Goal: Subscribe to service/newsletter

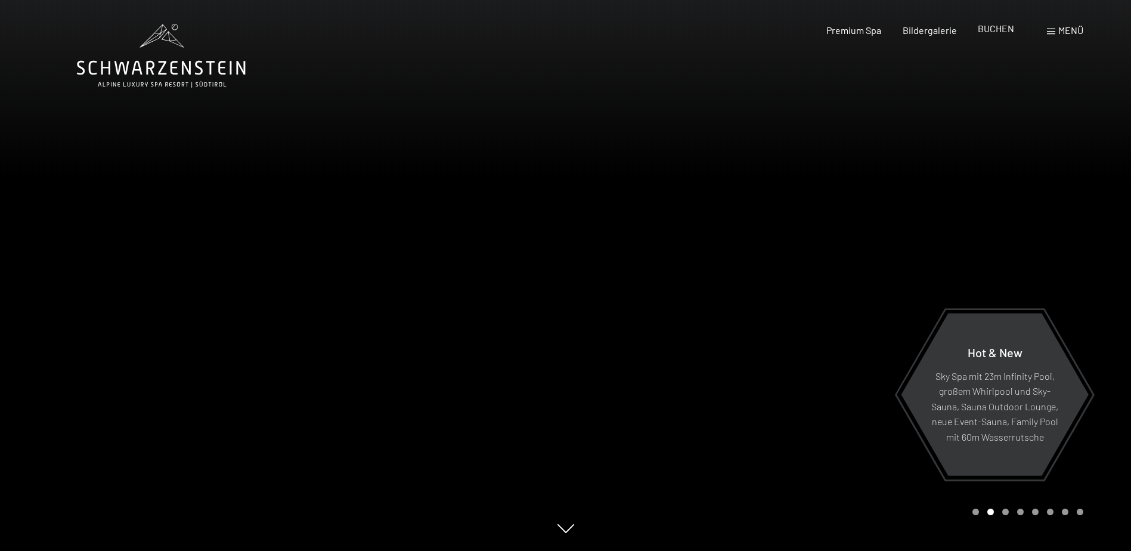
click at [1000, 30] on span "BUCHEN" at bounding box center [996, 28] width 36 height 11
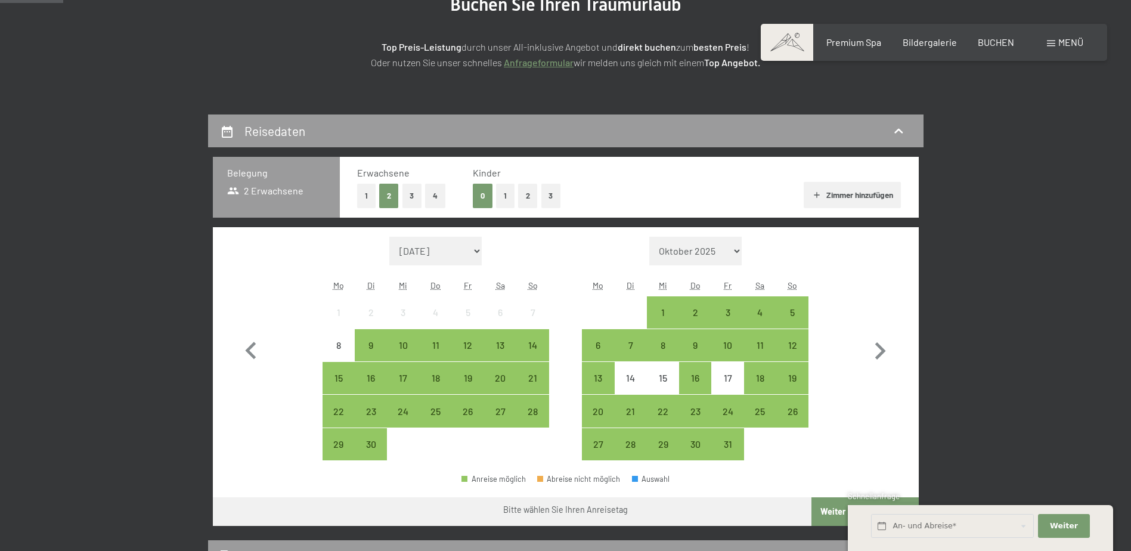
scroll to position [239, 0]
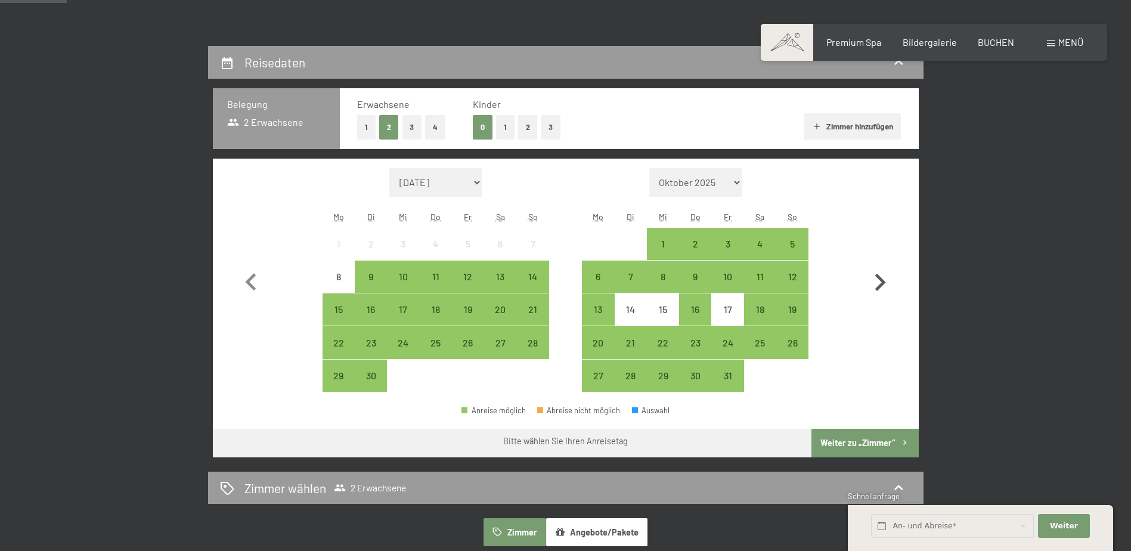
click at [874, 285] on icon "button" at bounding box center [880, 282] width 35 height 35
select select "2025-10-01"
select select "2025-11-01"
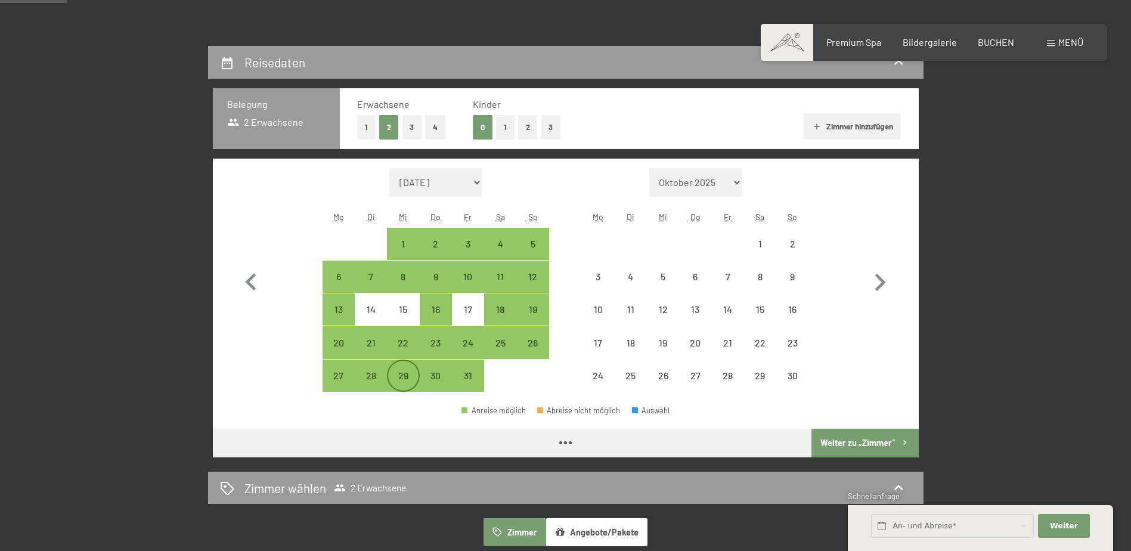
select select "2025-10-01"
select select "2025-11-01"
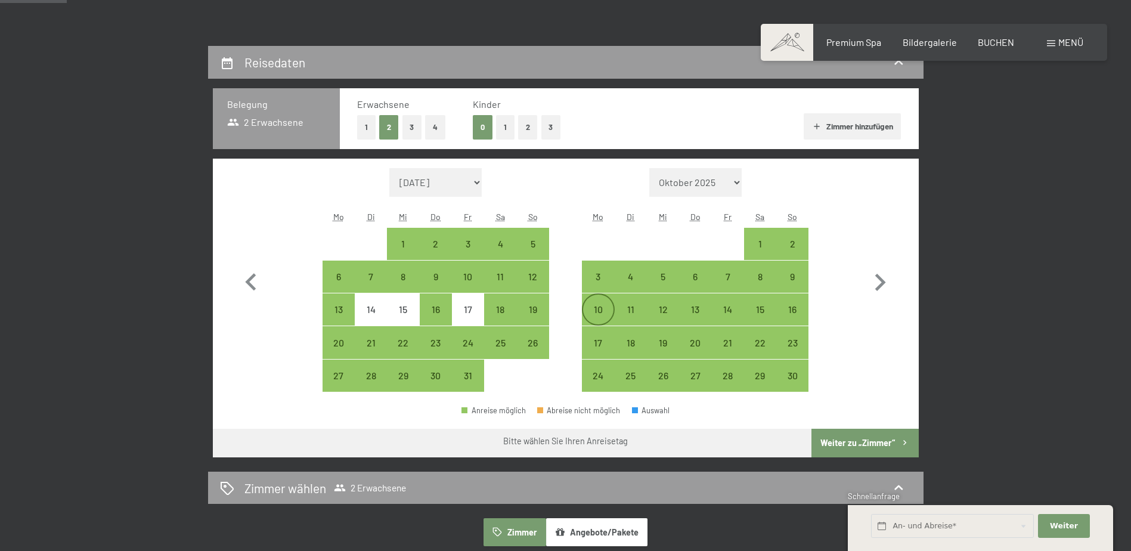
click at [596, 313] on div "10" at bounding box center [598, 320] width 30 height 30
select select "2025-10-01"
select select "2025-11-01"
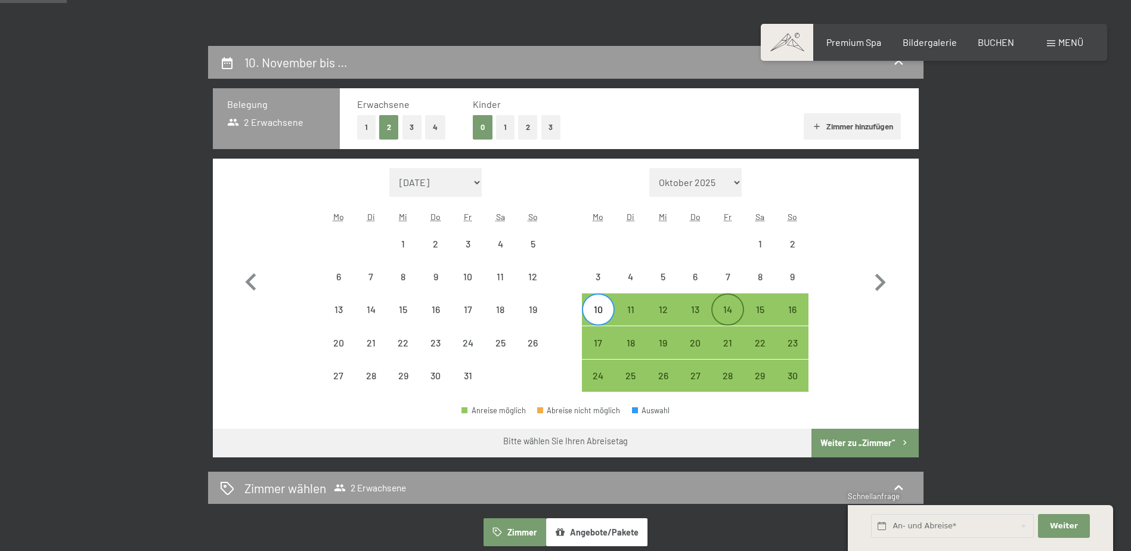
click at [729, 305] on div "14" at bounding box center [728, 320] width 30 height 30
select select "2025-10-01"
select select "2025-11-01"
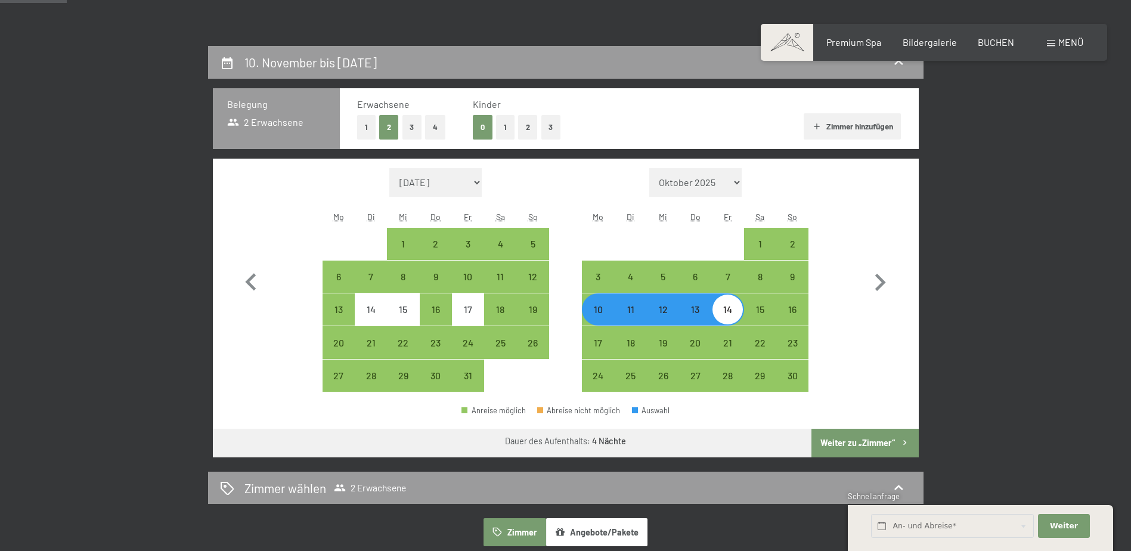
click at [862, 440] on button "Weiter zu „Zimmer“" at bounding box center [865, 443] width 107 height 29
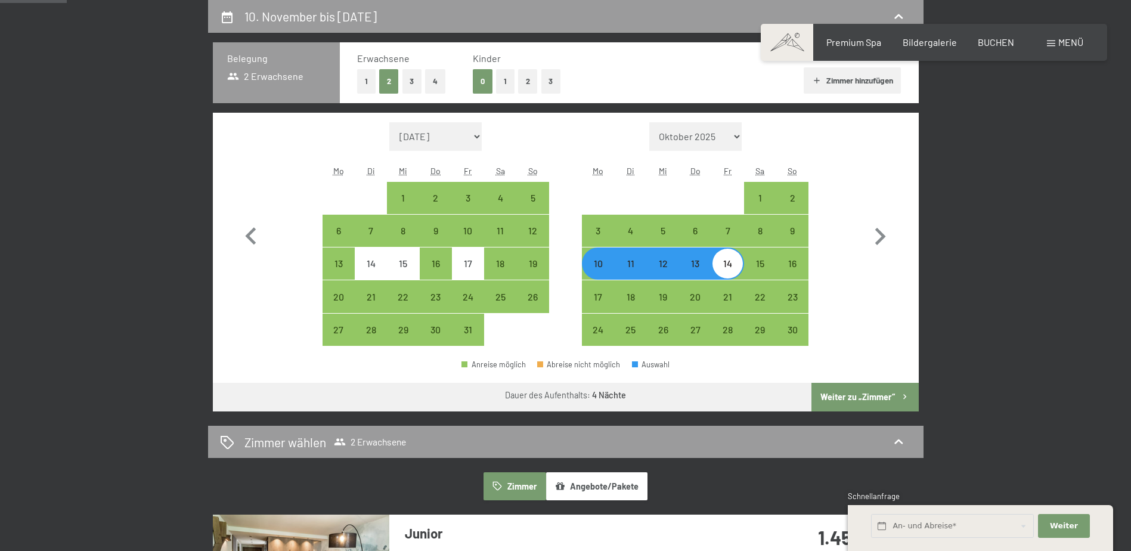
select select "2025-10-01"
select select "2025-11-01"
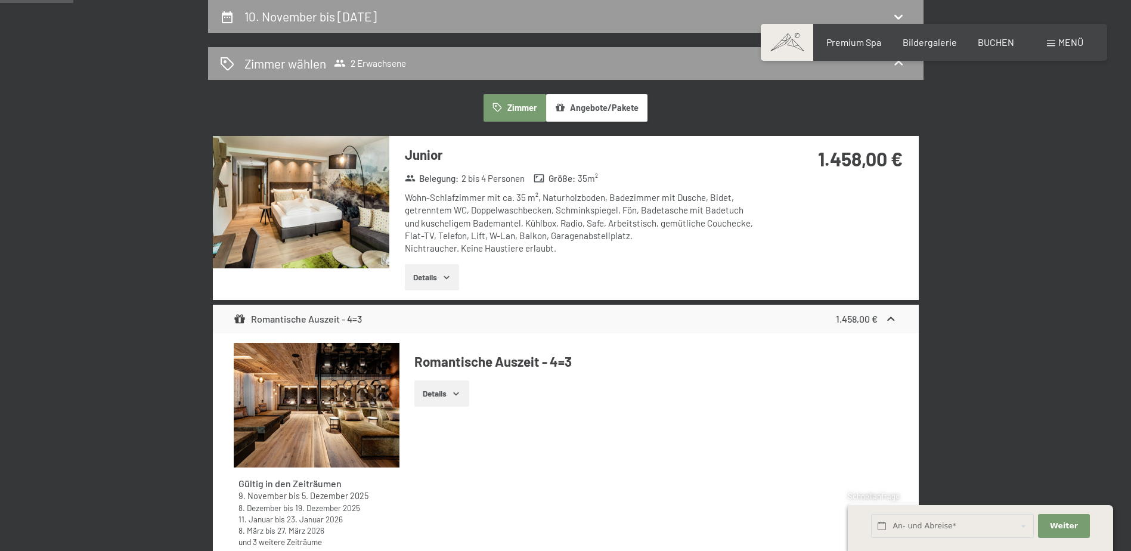
scroll to position [404, 0]
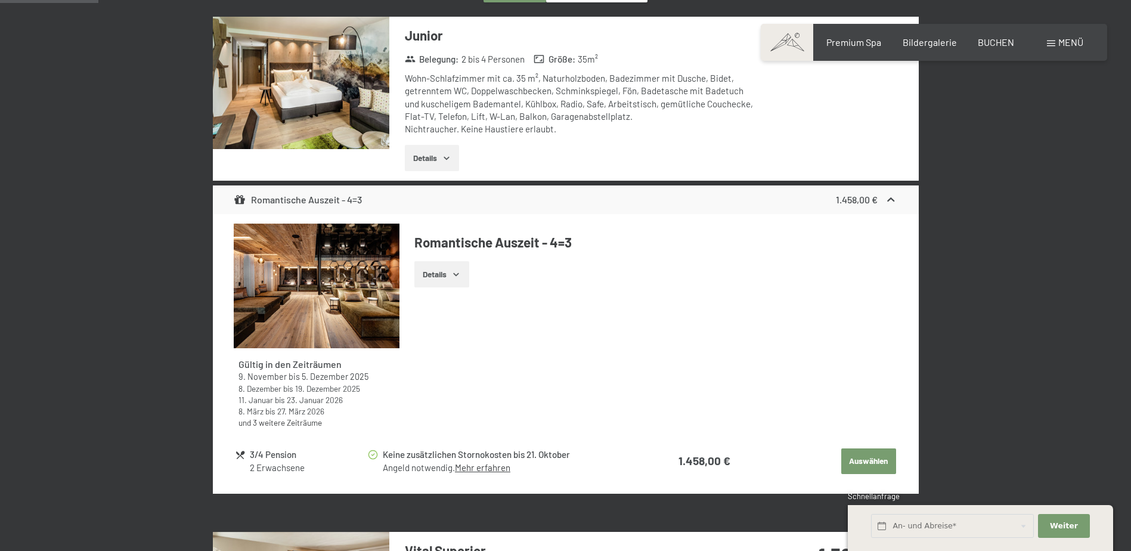
click at [446, 272] on button "Details" at bounding box center [442, 274] width 54 height 26
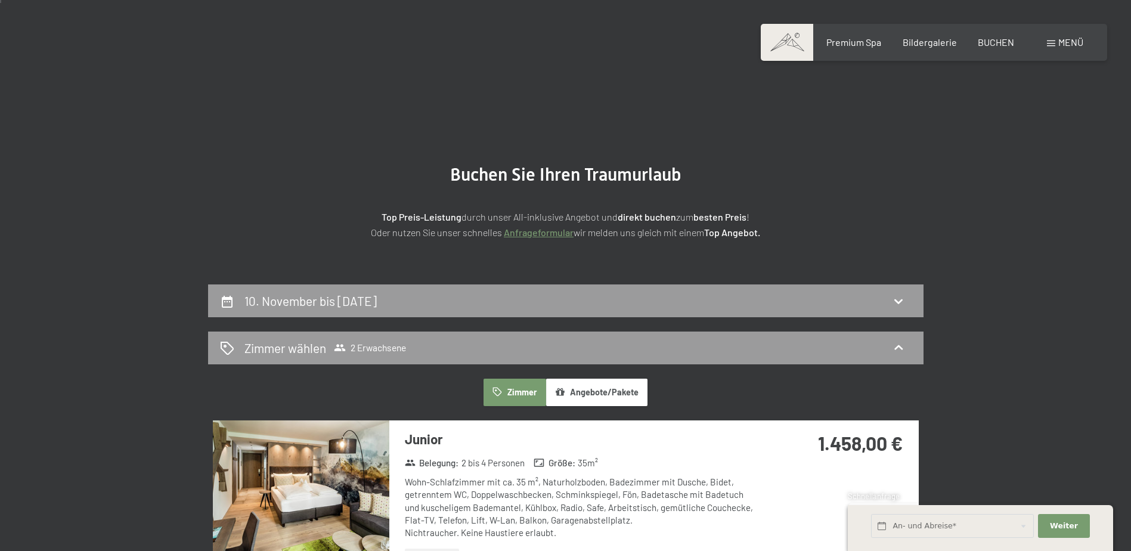
scroll to position [60, 0]
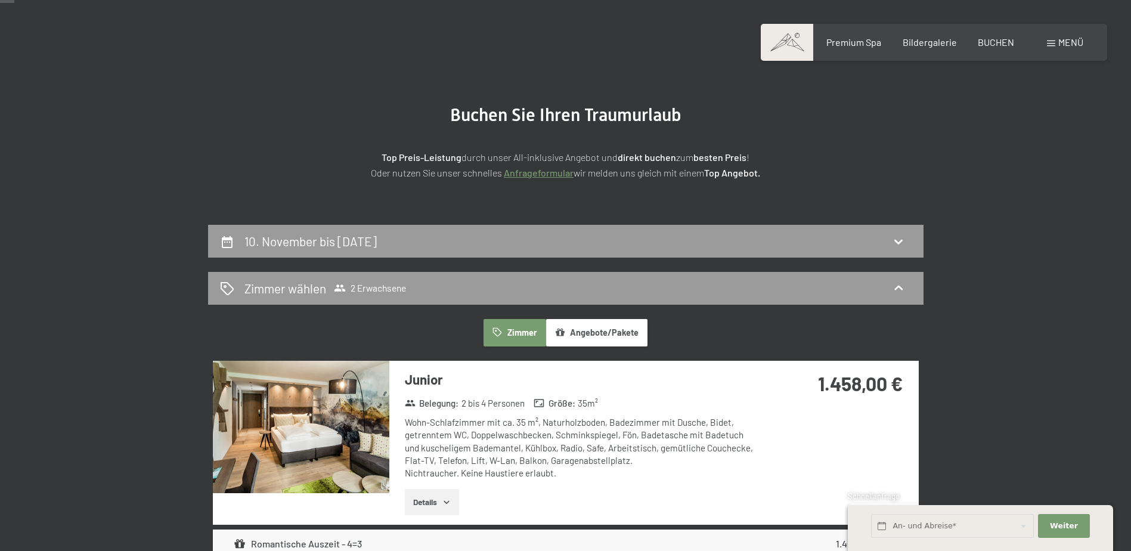
click at [577, 324] on button "Angebote/Pakete" at bounding box center [596, 332] width 101 height 27
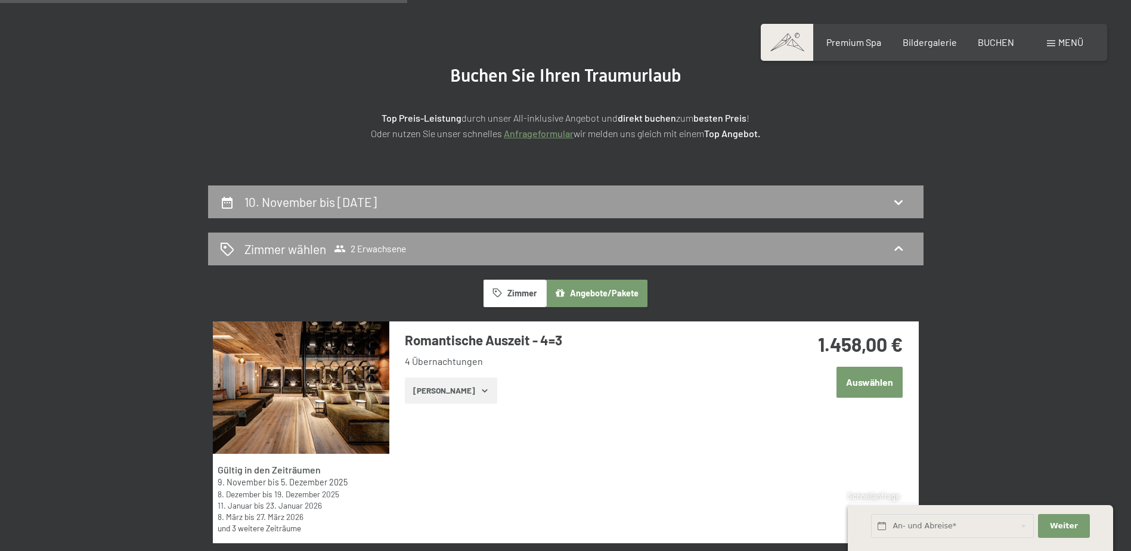
scroll to position [0, 0]
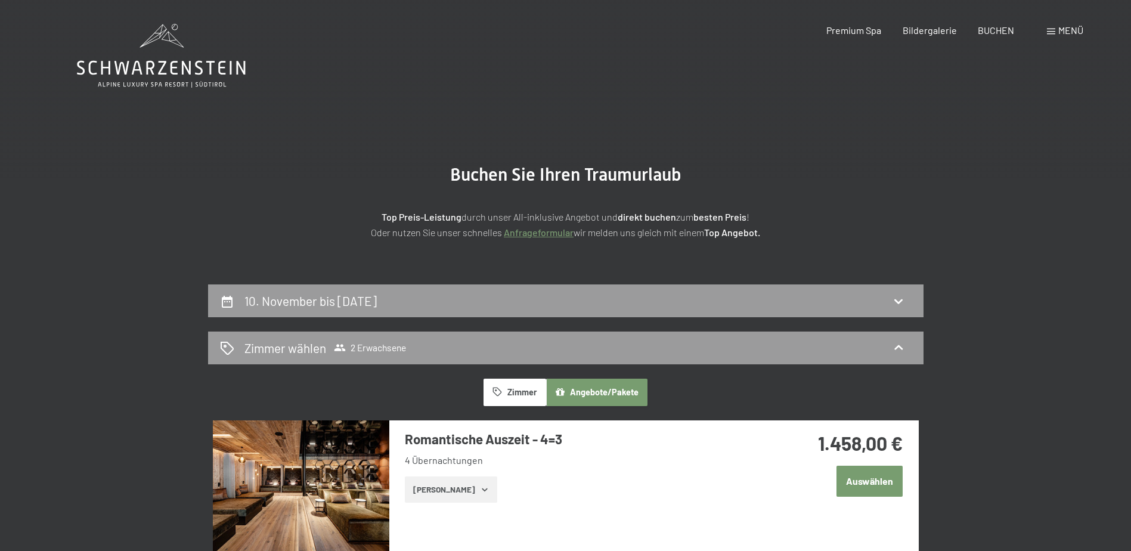
click at [177, 61] on icon at bounding box center [161, 68] width 169 height 14
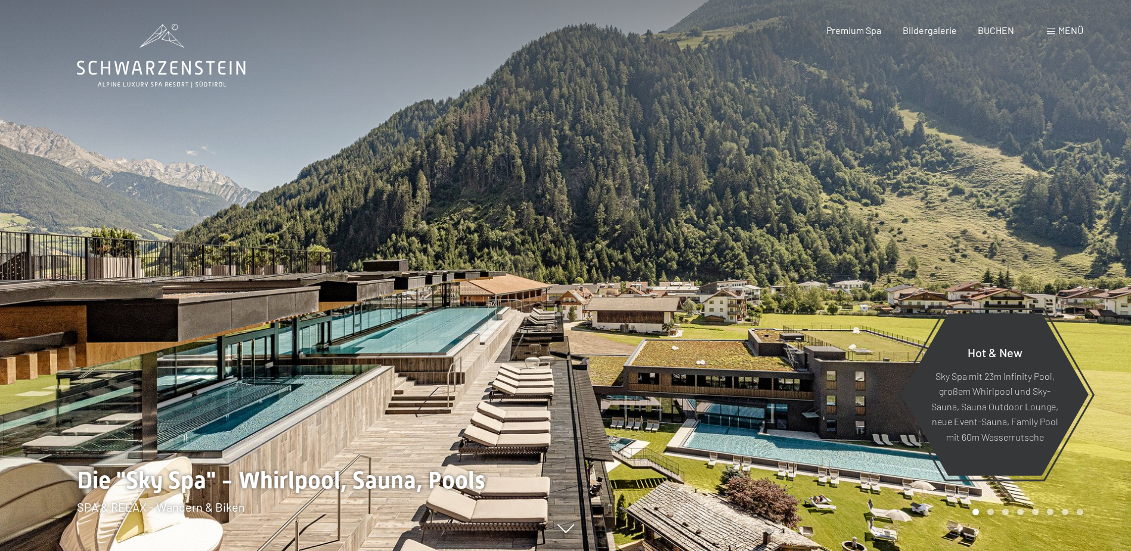
click at [1047, 29] on span at bounding box center [1051, 32] width 8 height 6
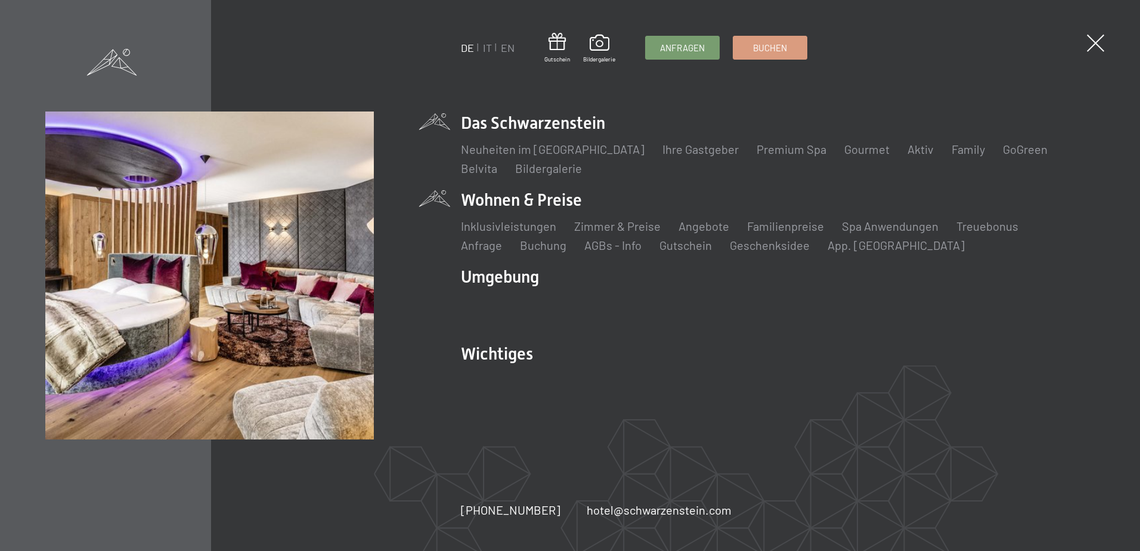
click at [521, 205] on li "Wohnen & Preise Inklusivleistungen Zimmer & Preise Liste Angebote Liste Familie…" at bounding box center [777, 220] width 633 height 65
click at [687, 222] on link "Angebote" at bounding box center [704, 226] width 51 height 14
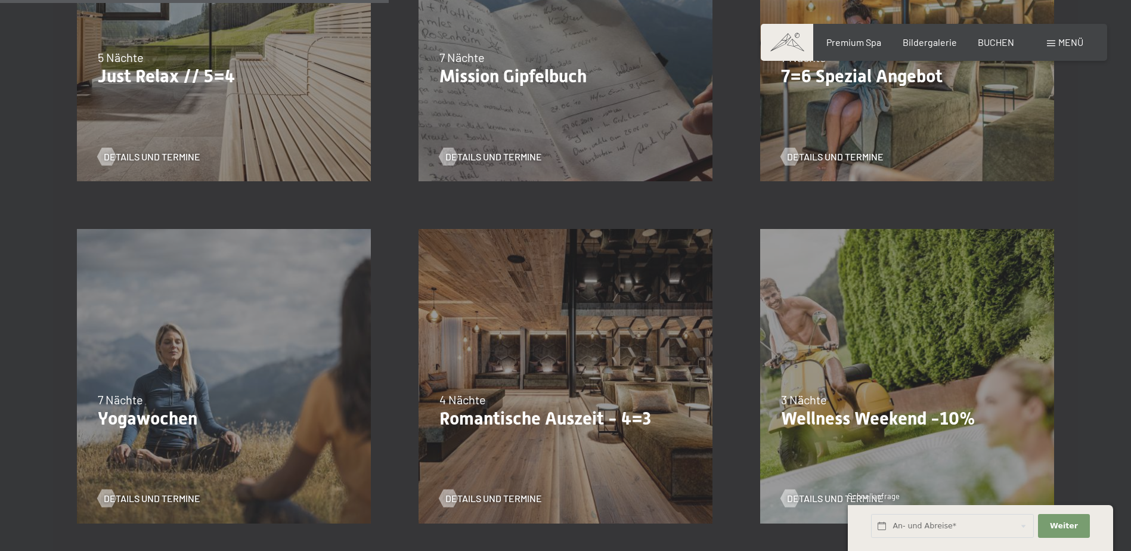
scroll to position [835, 0]
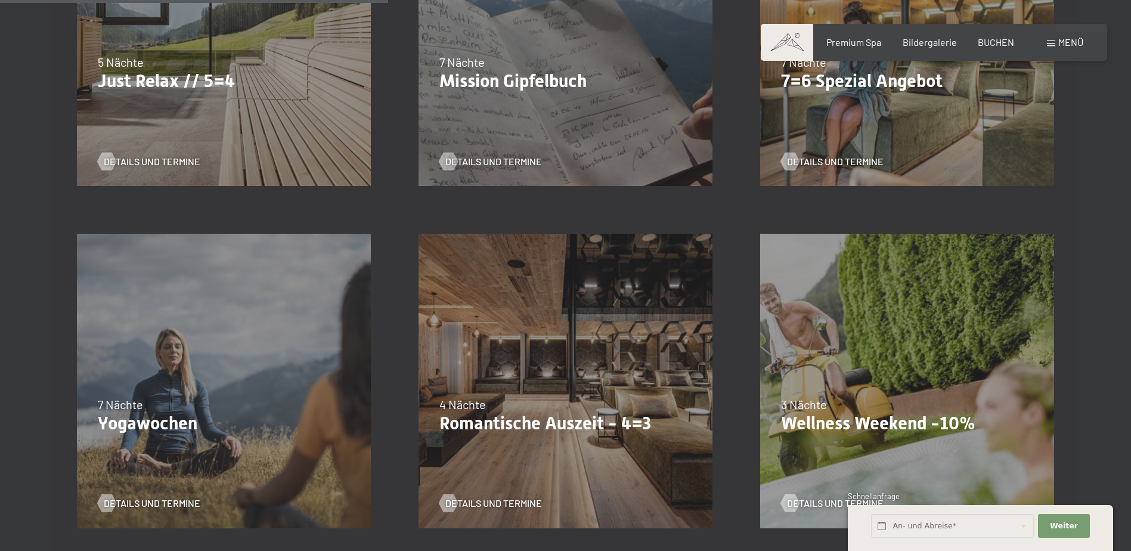
click at [539, 346] on div "09.11.–05.12.2025 08.12.–19.12.2025 11.01.–23.01.2026 08.03.–27.03.2026 29.03.–…" at bounding box center [566, 381] width 342 height 342
click at [484, 505] on span "Details und Termine" at bounding box center [505, 503] width 97 height 13
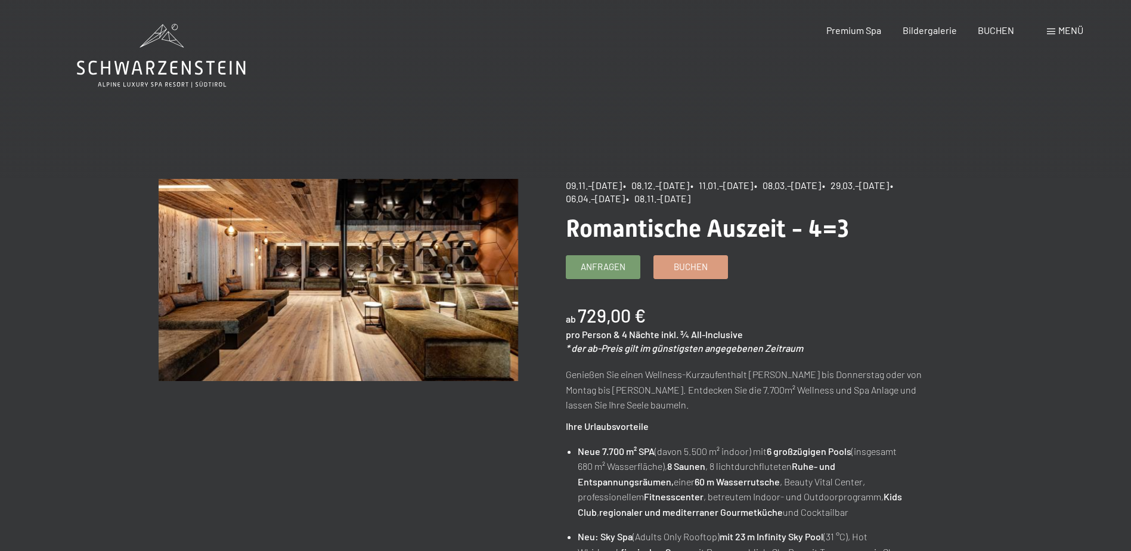
click at [137, 67] on icon at bounding box center [161, 56] width 169 height 64
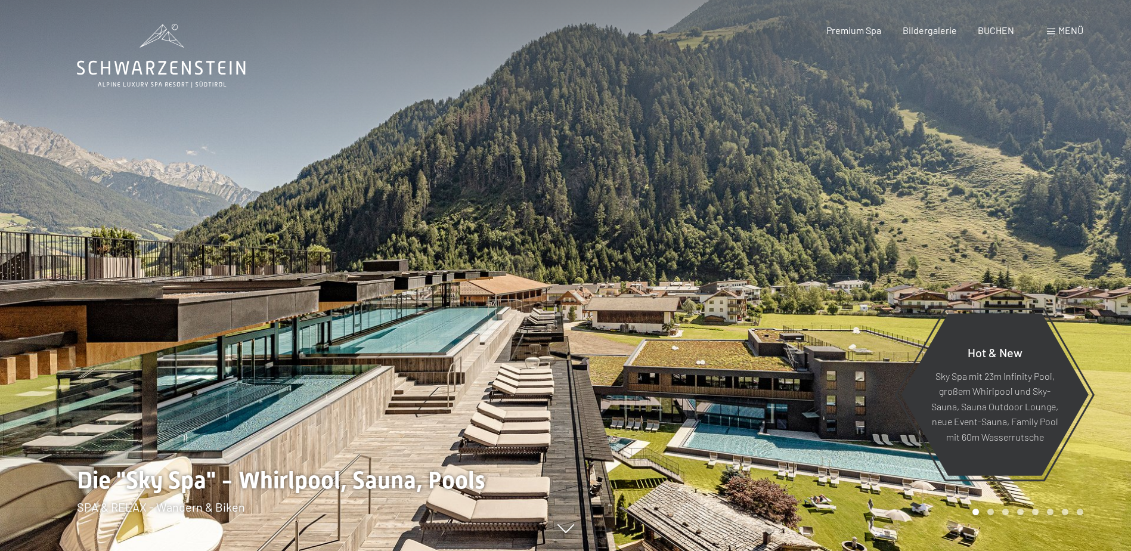
click at [1068, 35] on span "Menü" at bounding box center [1071, 29] width 25 height 11
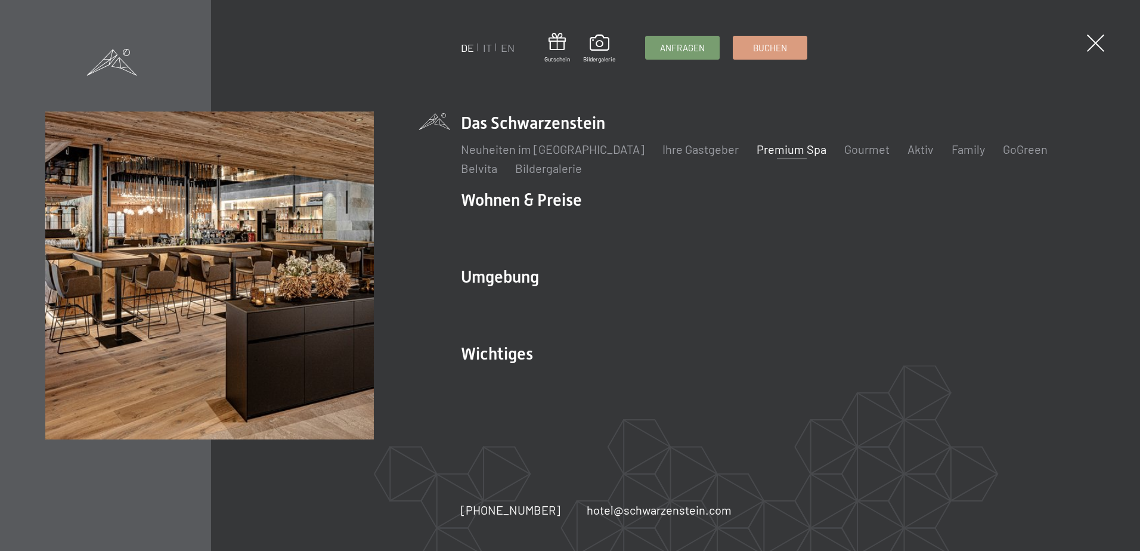
click at [757, 146] on link "Premium Spa" at bounding box center [792, 149] width 70 height 14
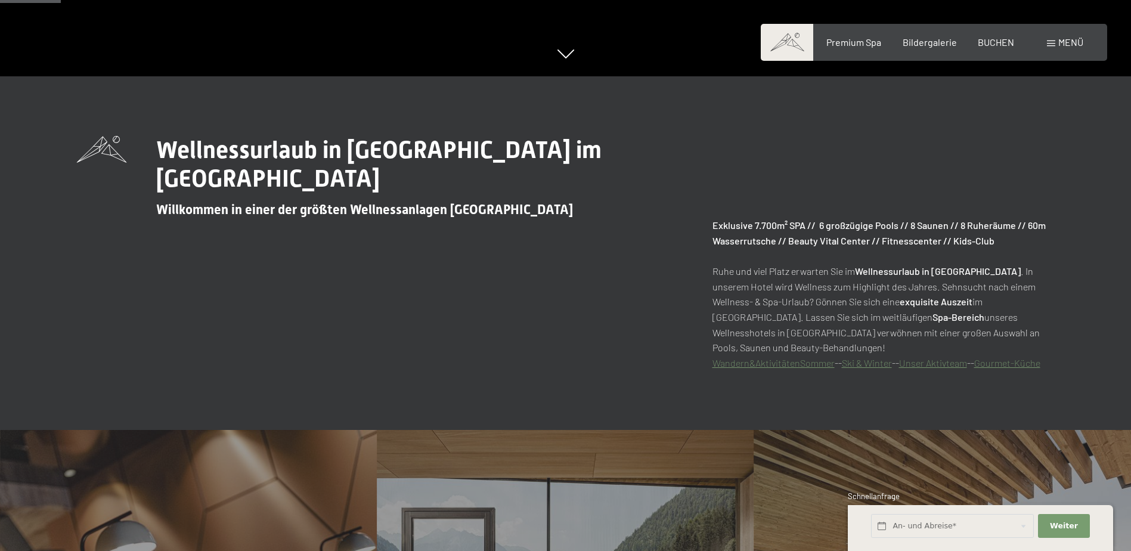
scroll to position [477, 0]
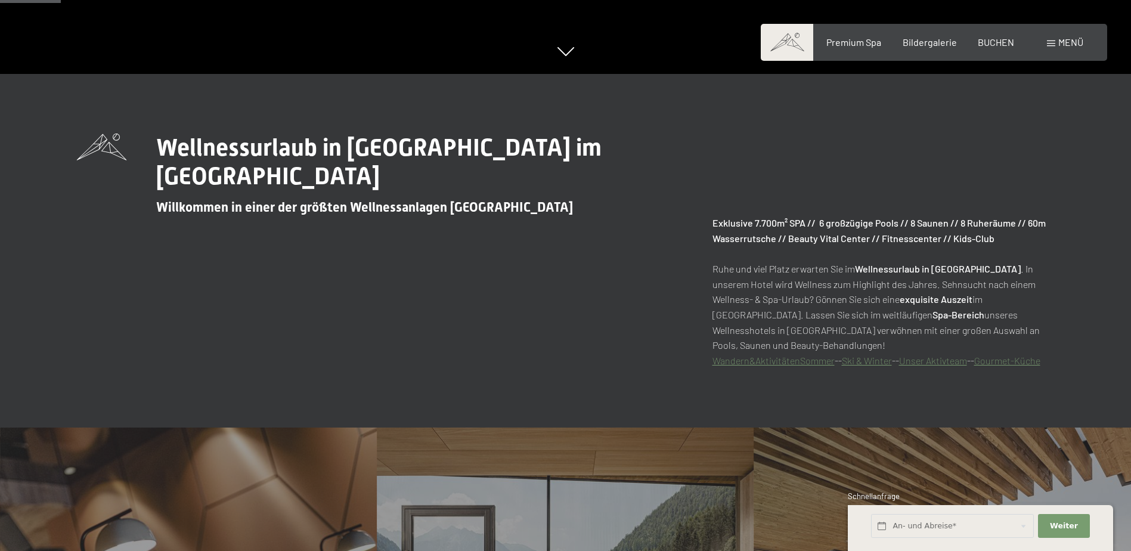
drag, startPoint x: 882, startPoint y: 466, endPoint x: 829, endPoint y: 332, distance: 144.1
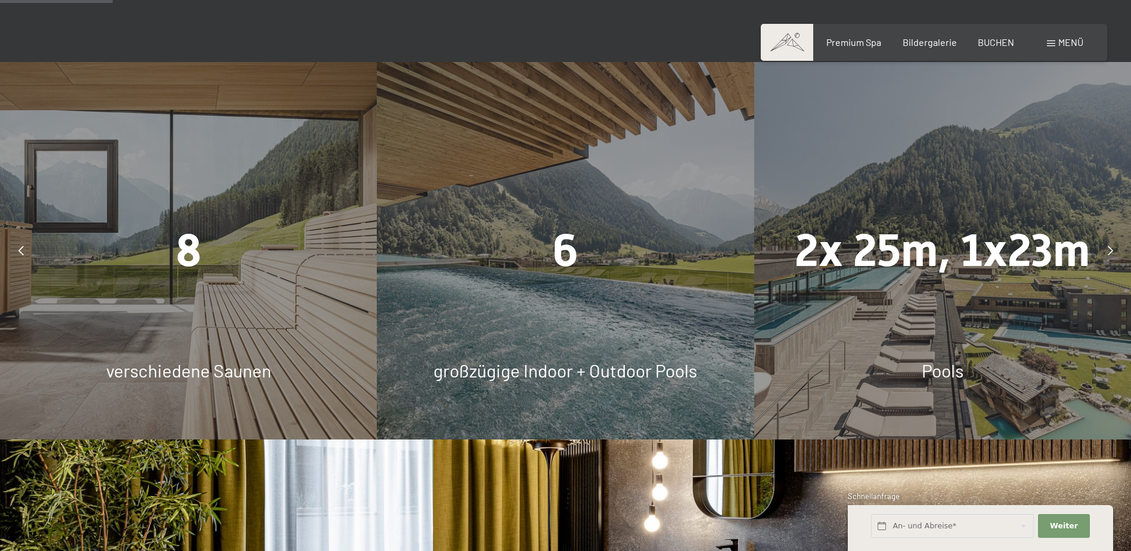
scroll to position [895, 0]
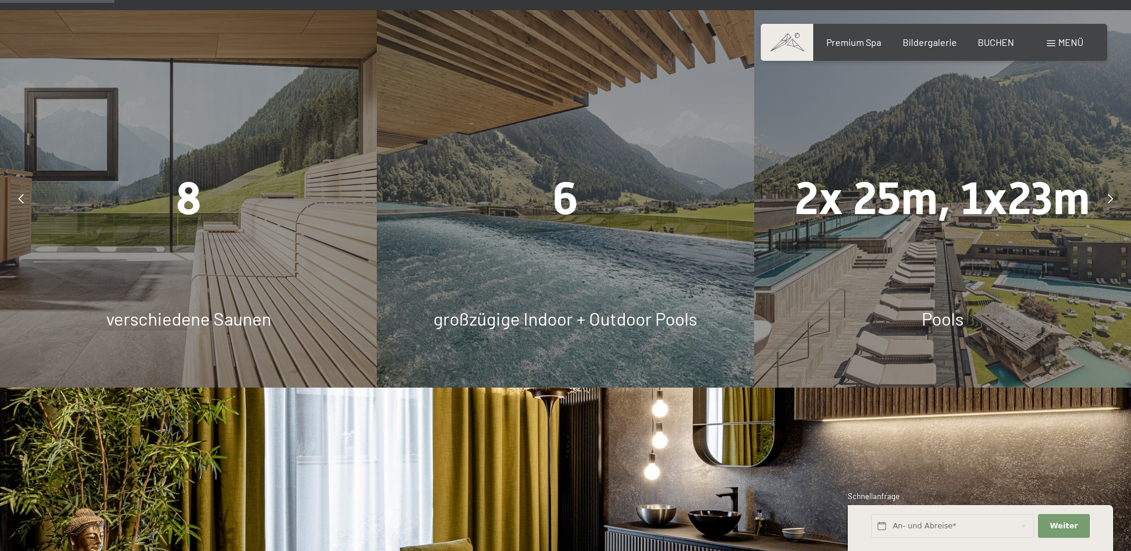
click at [188, 199] on span "8" at bounding box center [189, 198] width 26 height 52
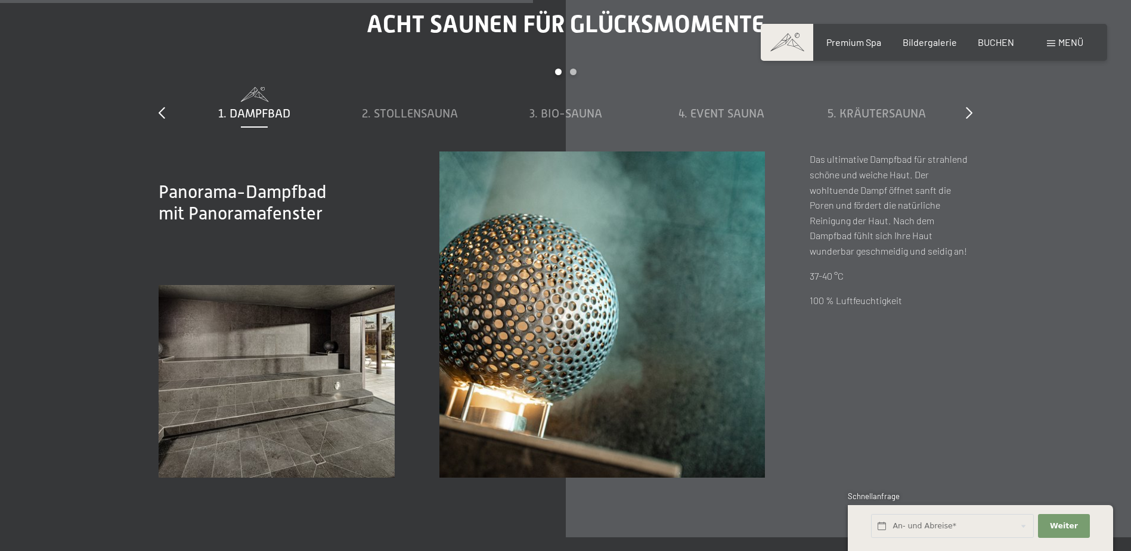
scroll to position [4115, 0]
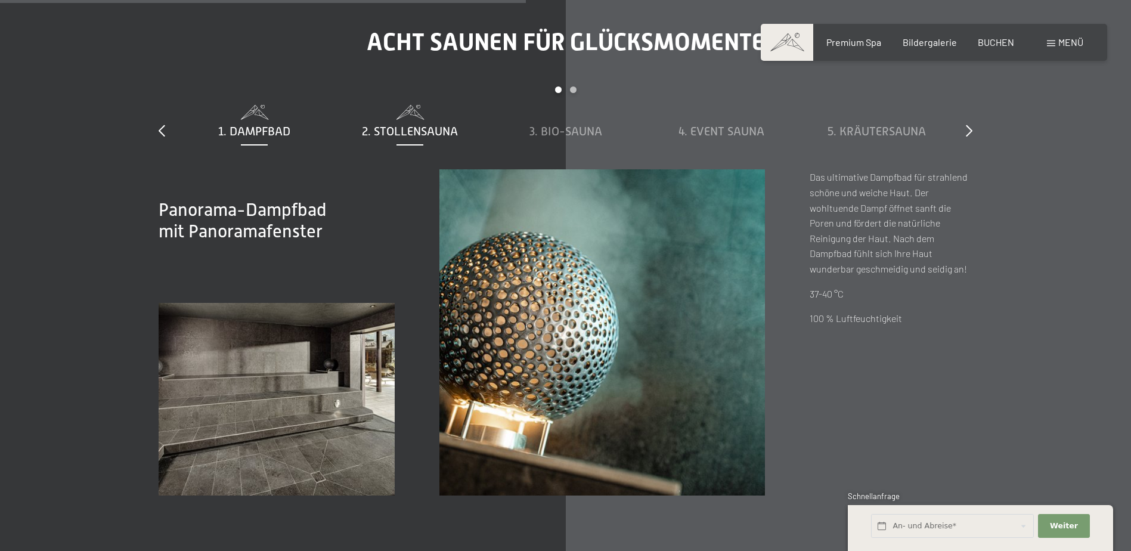
click at [409, 128] on span "2. Stollensauna" at bounding box center [410, 131] width 96 height 13
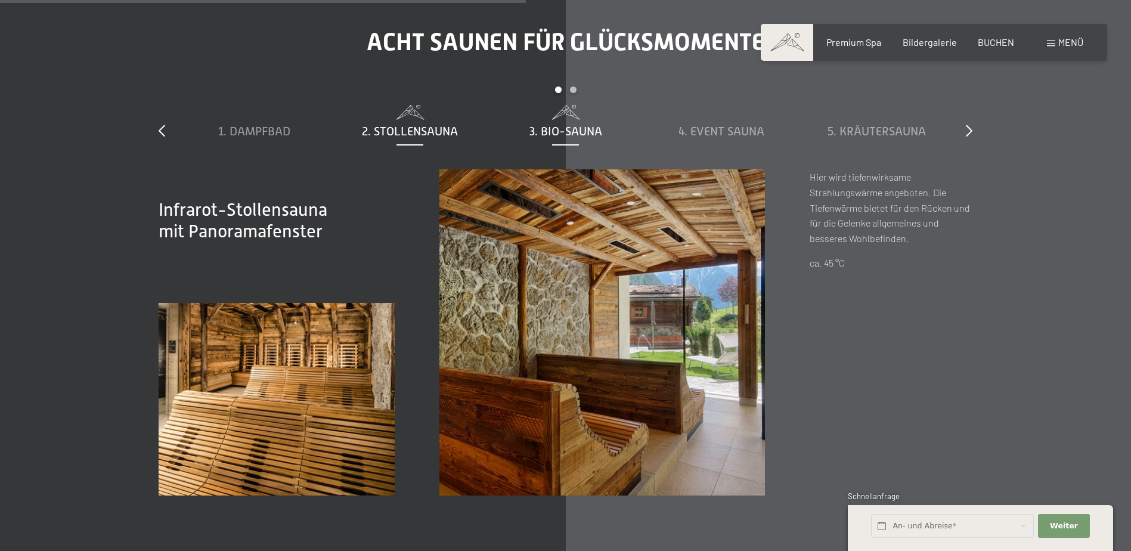
click at [558, 125] on span "3. Bio-Sauna" at bounding box center [566, 131] width 73 height 13
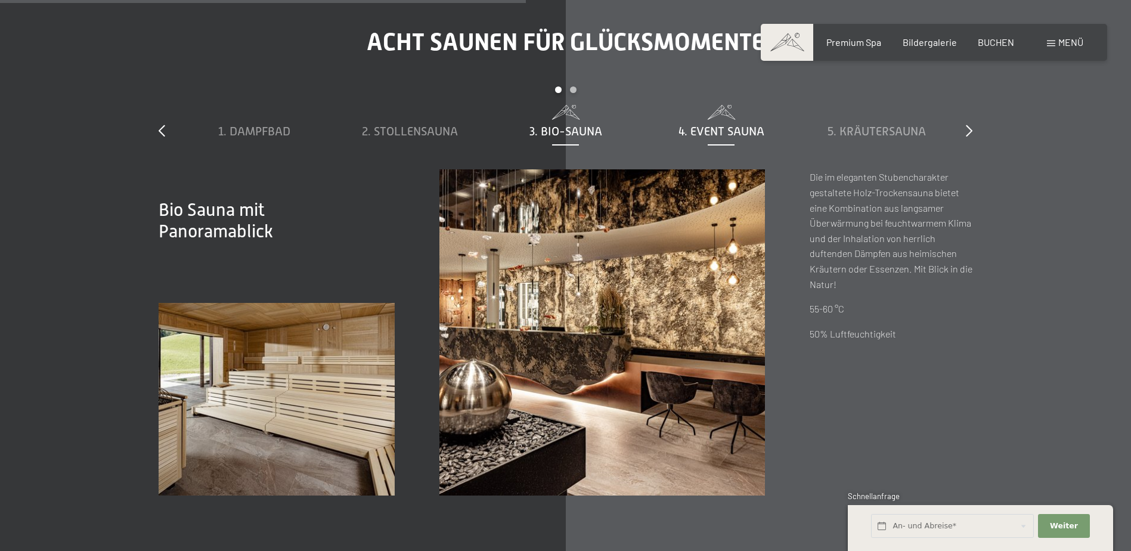
click at [697, 129] on span "4. Event Sauna" at bounding box center [722, 131] width 86 height 13
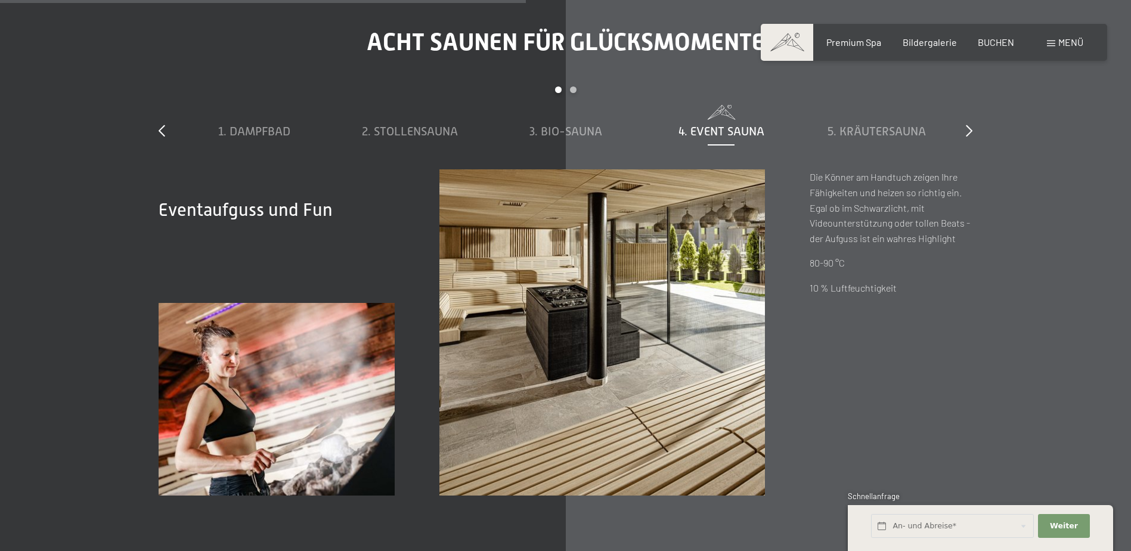
click at [973, 126] on div "Acht Saunen für Glücksmomente slide 1 to 5 of 8 1. Dampfbad 2. Stollensauna 3. …" at bounding box center [566, 261] width 904 height 467
click at [969, 129] on icon at bounding box center [969, 131] width 7 height 12
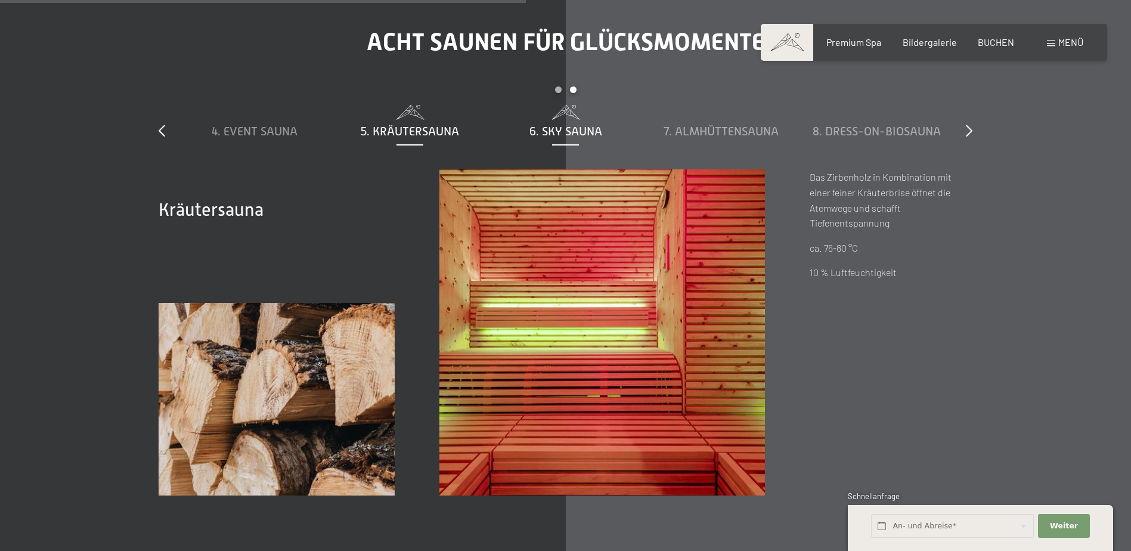
click at [568, 135] on span "6. Sky Sauna" at bounding box center [566, 131] width 73 height 13
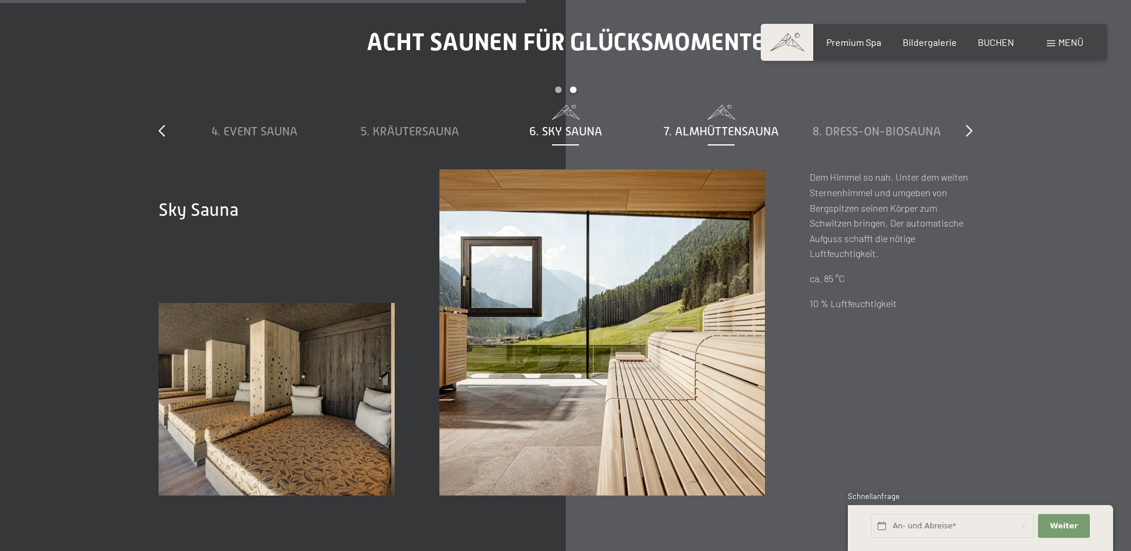
click at [722, 132] on span "7. Almhüttensauna" at bounding box center [721, 131] width 115 height 13
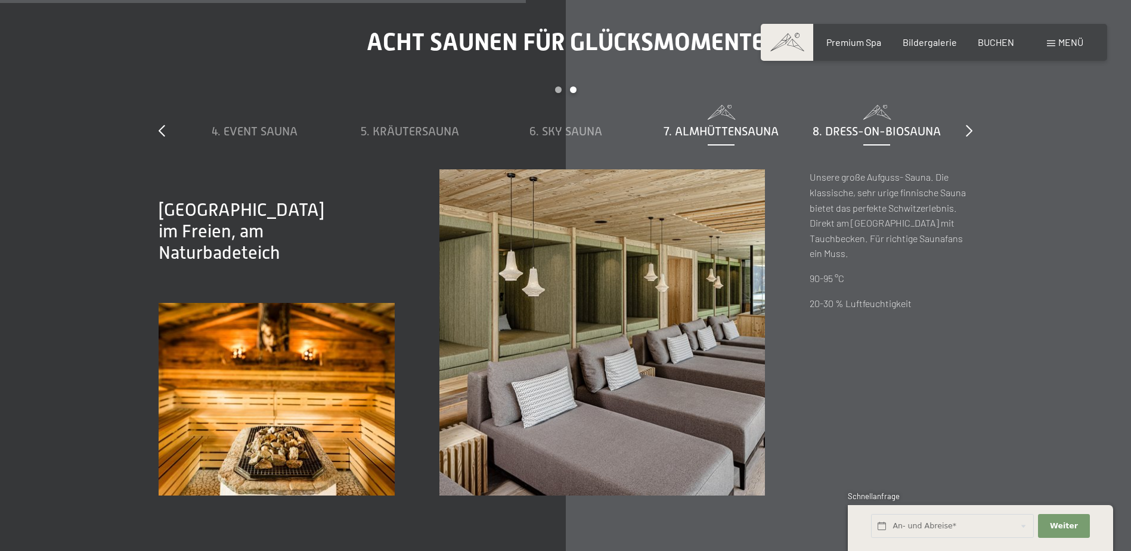
click at [888, 124] on div "8. Dress-on-Biosauna" at bounding box center [877, 131] width 144 height 17
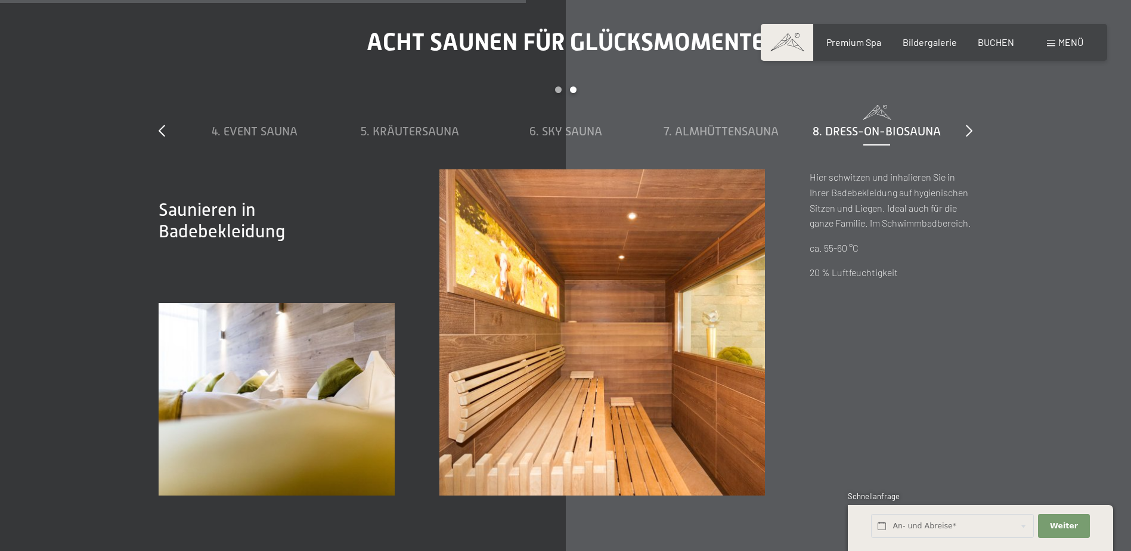
click at [965, 125] on div "slide 4 to 8 of 8 1. Dampfbad 2. Stollensauna 3. Bio-Sauna 4. Event Sauna 5. Kr…" at bounding box center [566, 127] width 814 height 83
click at [976, 132] on div "Acht Saunen für Glücksmomente slide 4 to 8 of 8 1. Dampfbad 2. Stollensauna 3. …" at bounding box center [566, 261] width 904 height 467
click at [966, 126] on icon at bounding box center [969, 131] width 7 height 12
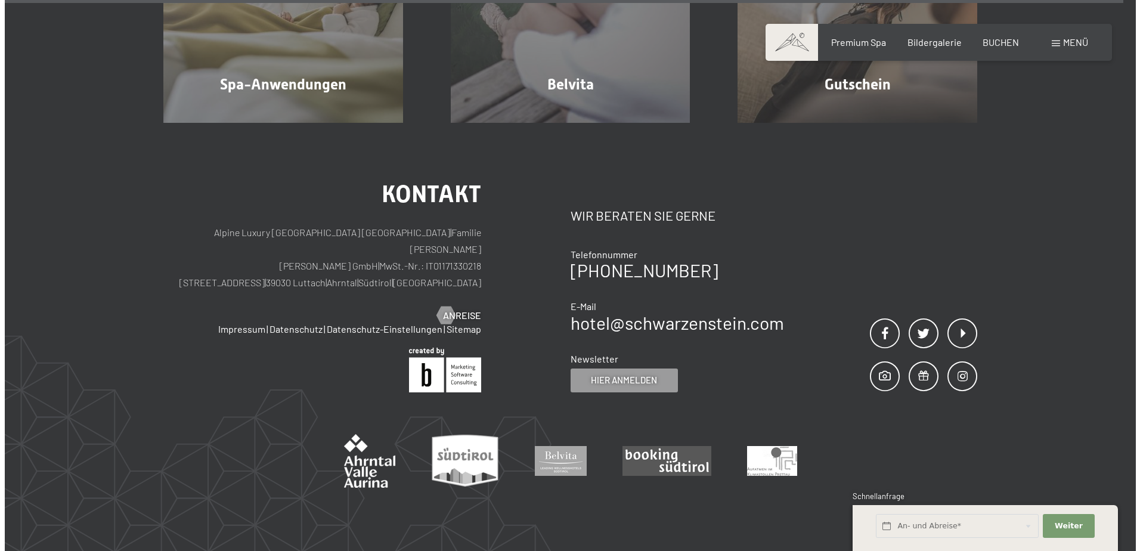
scroll to position [7575, 0]
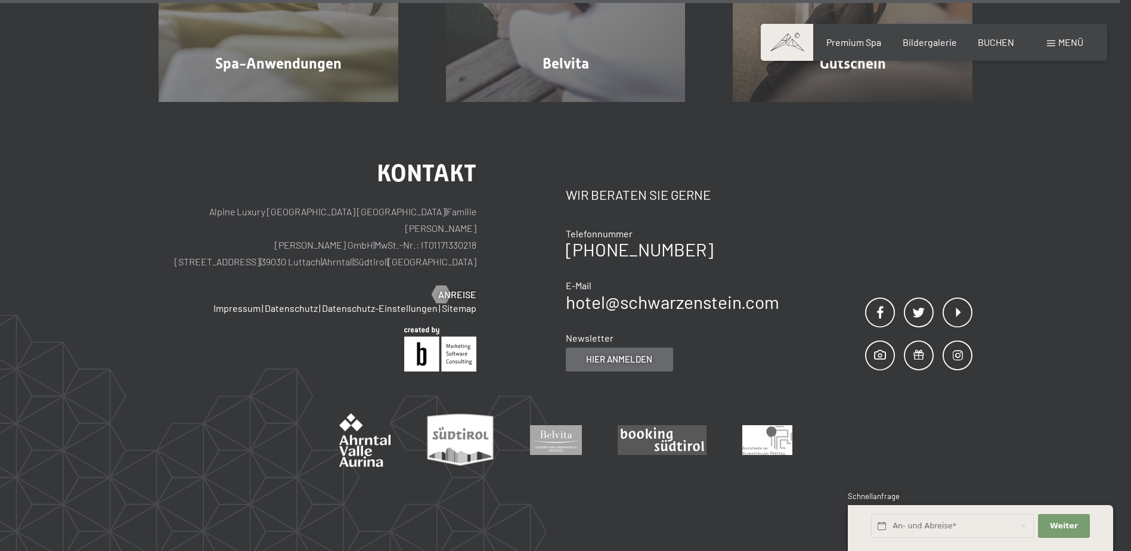
click at [624, 348] on div "Hier anmelden" at bounding box center [619, 360] width 107 height 24
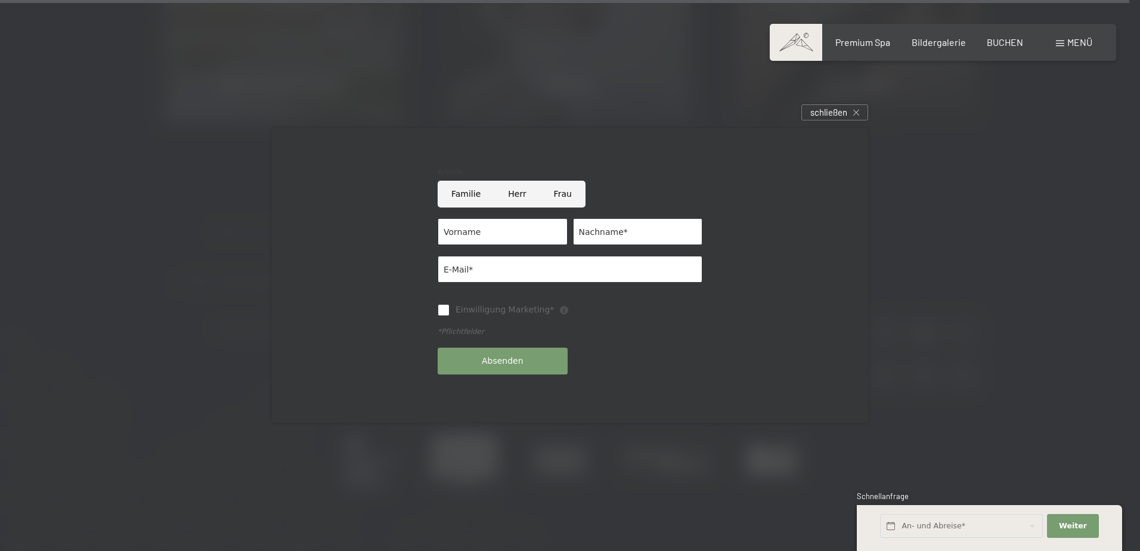
click at [555, 193] on input "Frau" at bounding box center [562, 194] width 45 height 27
radio input "true"
click at [497, 230] on input "Vorname" at bounding box center [503, 231] width 130 height 27
type input "Corinna"
type input "Petutschnig"
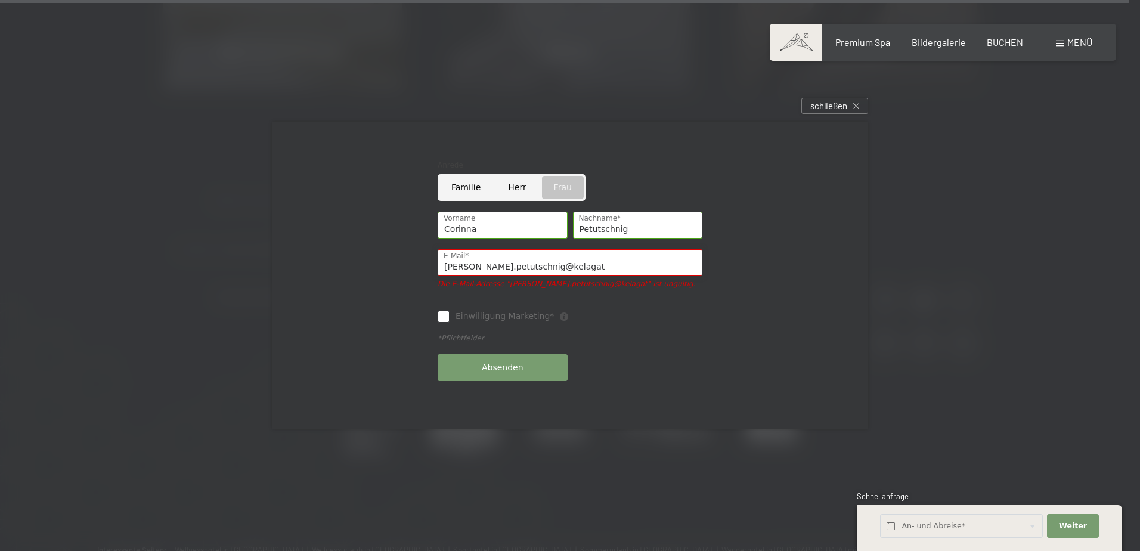
click at [564, 265] on input "corinna.petutschnig@kelagat" at bounding box center [570, 262] width 265 height 27
type input "corinna.petutschnig@gmx.net"
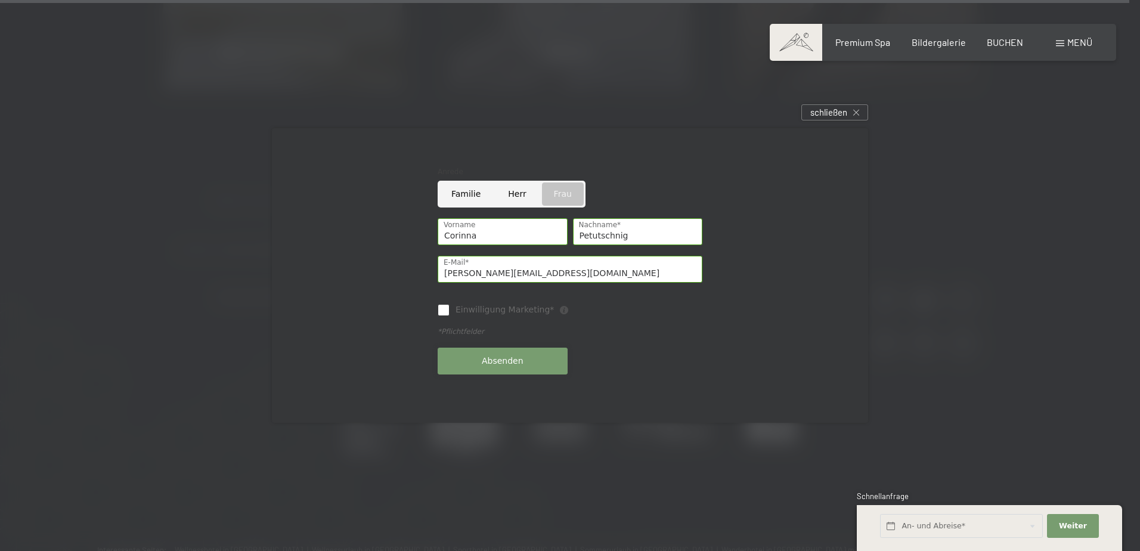
click at [511, 372] on button "Absenden" at bounding box center [503, 361] width 130 height 27
click at [443, 310] on input "Einwilligung Marketing*" at bounding box center [444, 310] width 12 height 12
checkbox input "true"
click at [502, 364] on span "Absenden" at bounding box center [503, 361] width 42 height 12
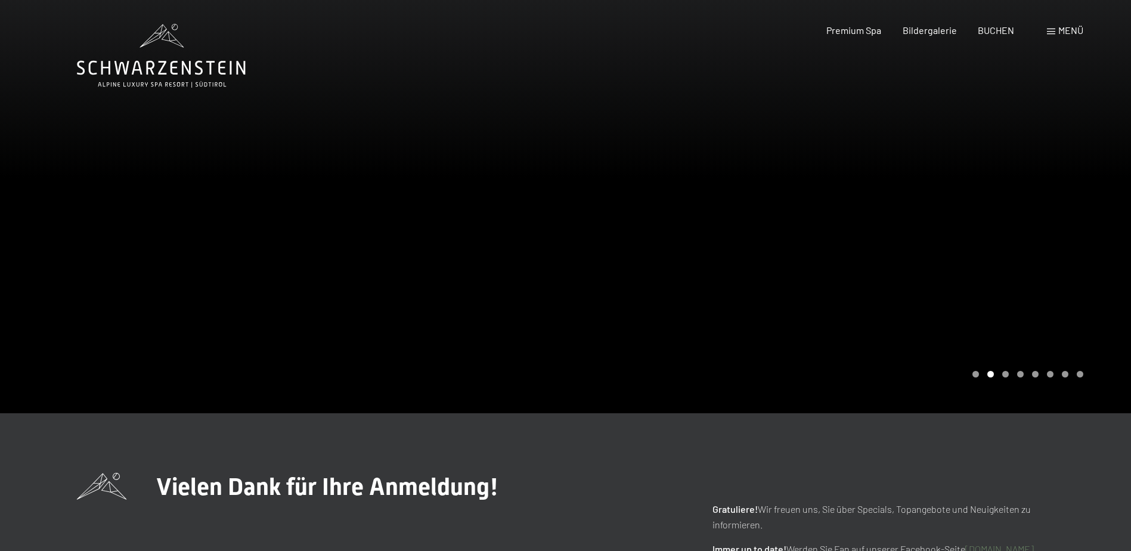
click at [862, 37] on div "Buchen Anfragen Premium Spa Bildergalerie BUCHEN Menü DE IT EN Gutschein Bilder…" at bounding box center [934, 30] width 299 height 13
click at [863, 32] on span "Premium Spa" at bounding box center [854, 28] width 55 height 11
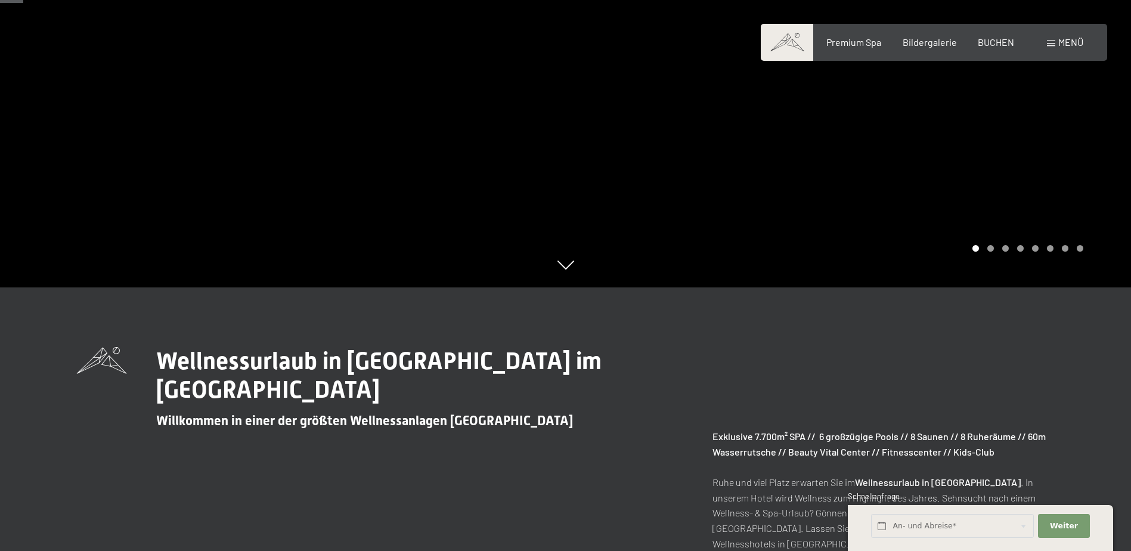
scroll to position [119, 0]
